Goal: Download file/media

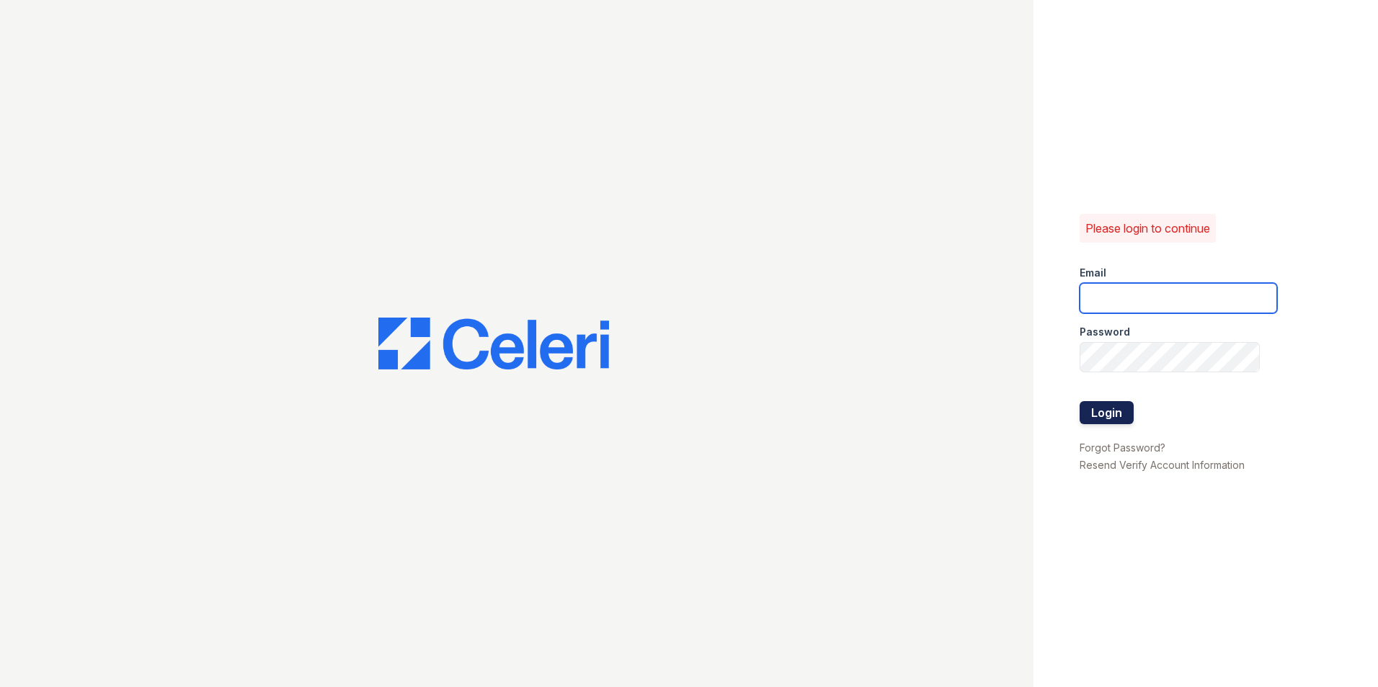
type input "[EMAIL_ADDRESS][DOMAIN_NAME]"
click at [1115, 422] on button "Login" at bounding box center [1106, 412] width 54 height 23
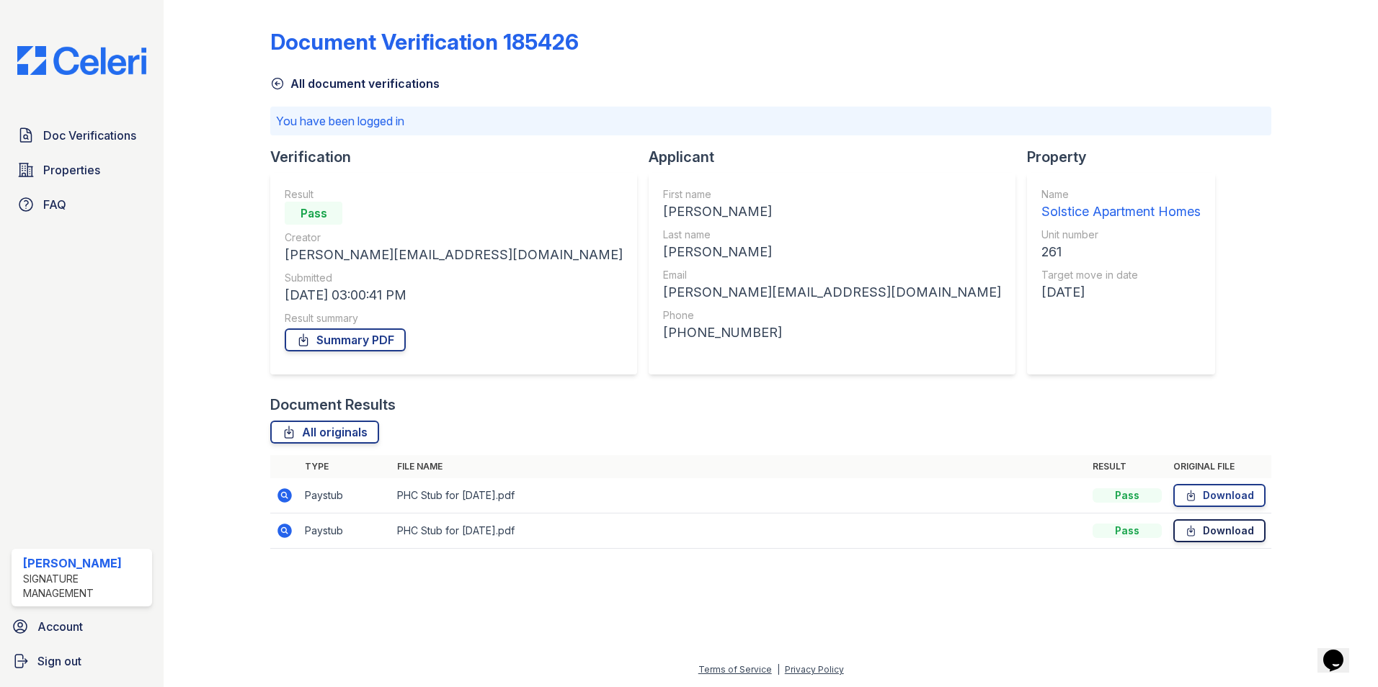
click at [1229, 535] on link "Download" at bounding box center [1219, 531] width 92 height 23
click at [1210, 500] on link "Download" at bounding box center [1219, 495] width 92 height 23
click at [352, 344] on link "Summary PDF" at bounding box center [345, 340] width 121 height 23
